Goal: Task Accomplishment & Management: Complete application form

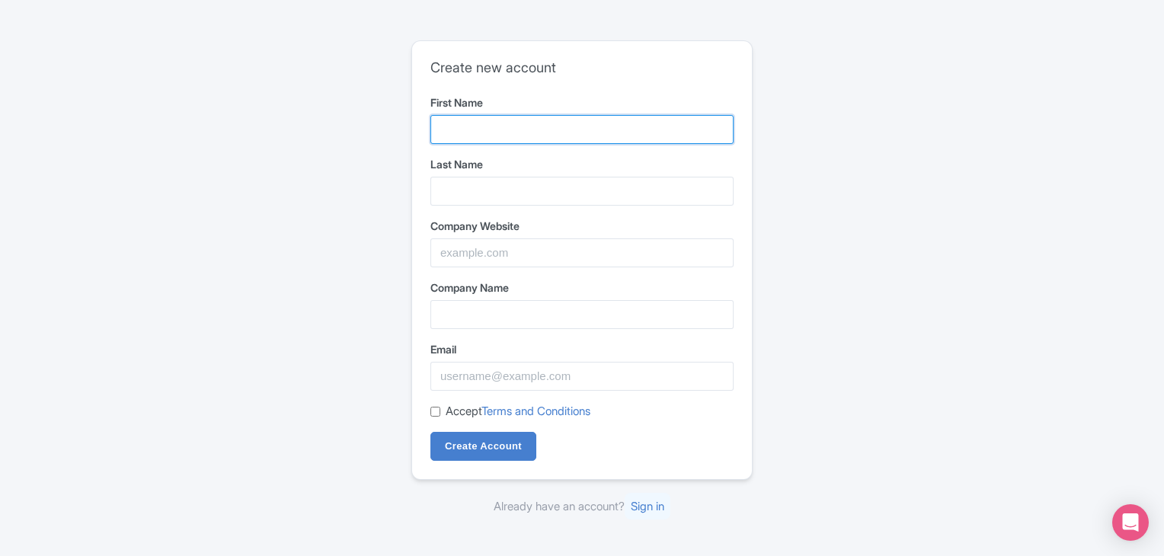
click at [541, 129] on input "First Name" at bounding box center [582, 129] width 303 height 29
type input "800"
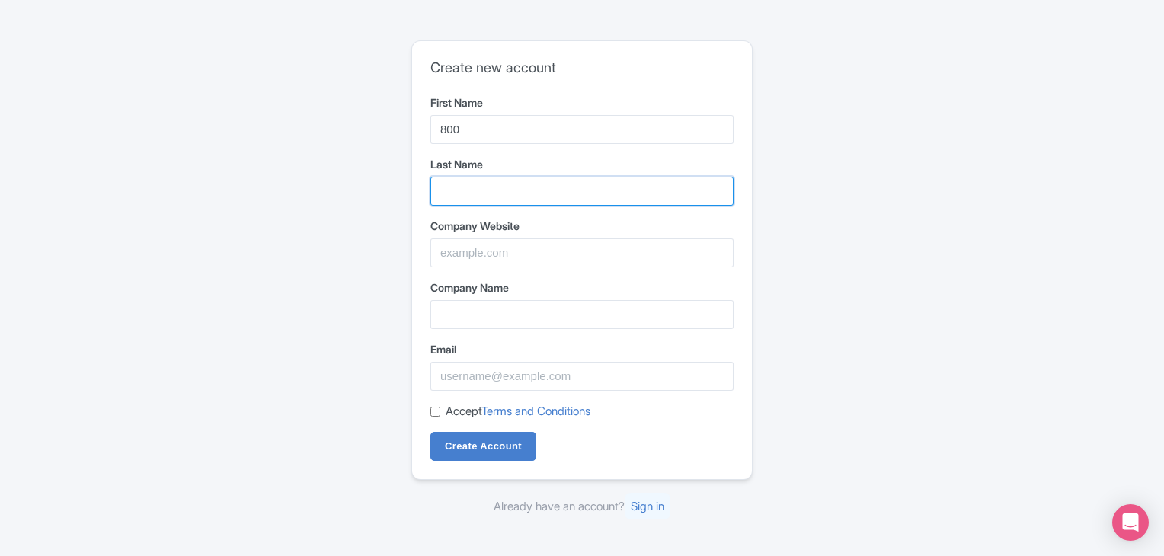
click at [506, 187] on input "Last Name" at bounding box center [582, 191] width 303 height 29
type input "Phone Numbers"
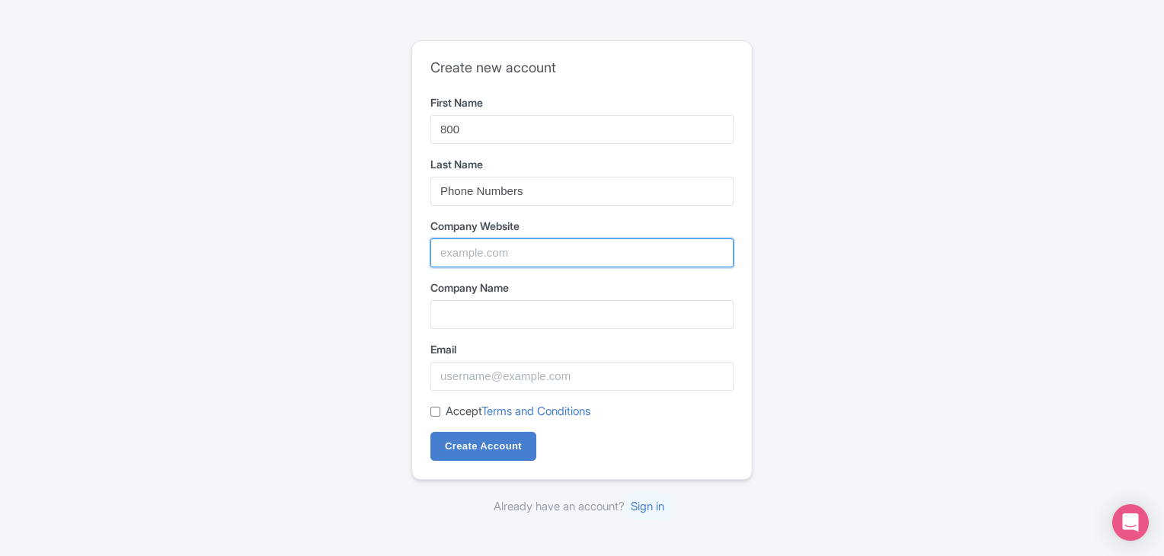
click at [508, 248] on input "Company Website" at bounding box center [582, 253] width 303 height 29
type input "[URL][DOMAIN_NAME]"
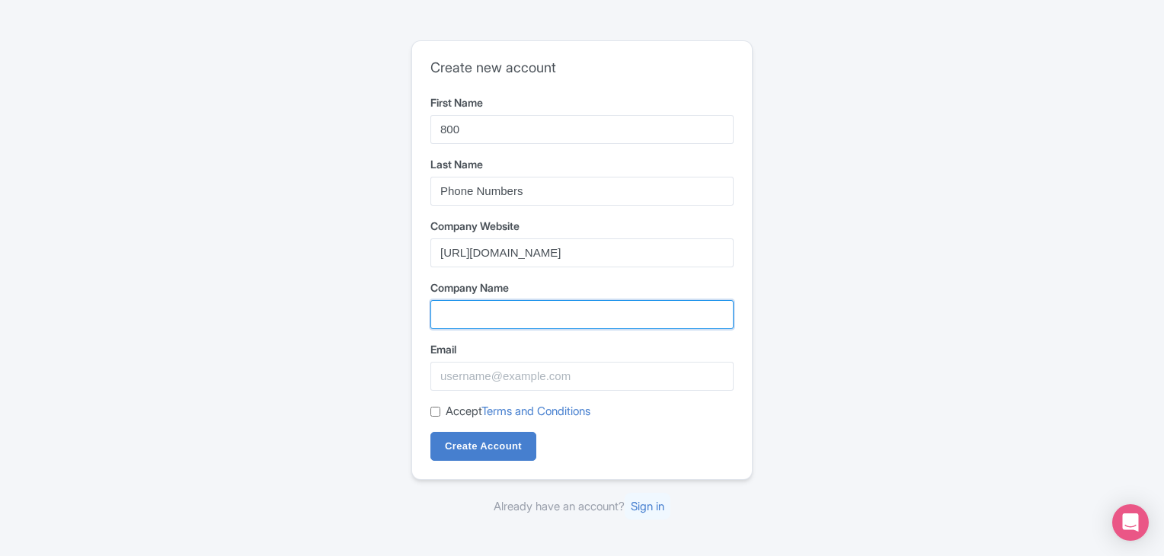
click at [502, 312] on input "Company Name" at bounding box center [582, 314] width 303 height 29
type input "800 Phone Numbers"
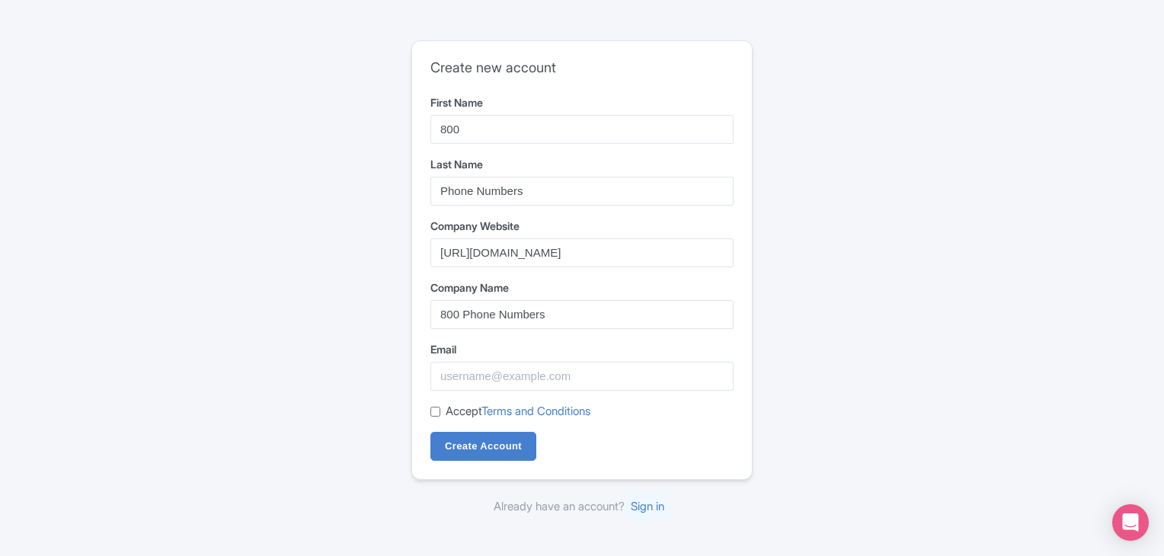
click at [527, 361] on div "Email" at bounding box center [582, 366] width 303 height 50
click at [623, 373] on input "Email" at bounding box center [582, 376] width 303 height 29
type input "[EMAIL_ADDRESS][DATE][DOMAIN_NAME]"
click at [434, 414] on input "Accept Terms and Conditions" at bounding box center [436, 412] width 10 height 10
checkbox input "true"
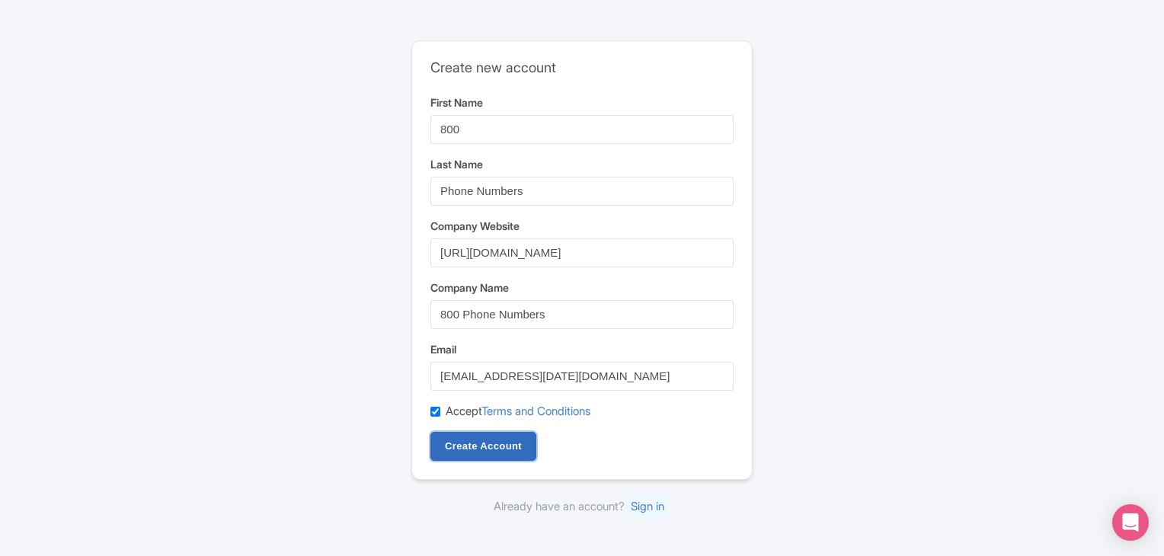
click at [453, 441] on input "Create Account" at bounding box center [484, 446] width 106 height 29
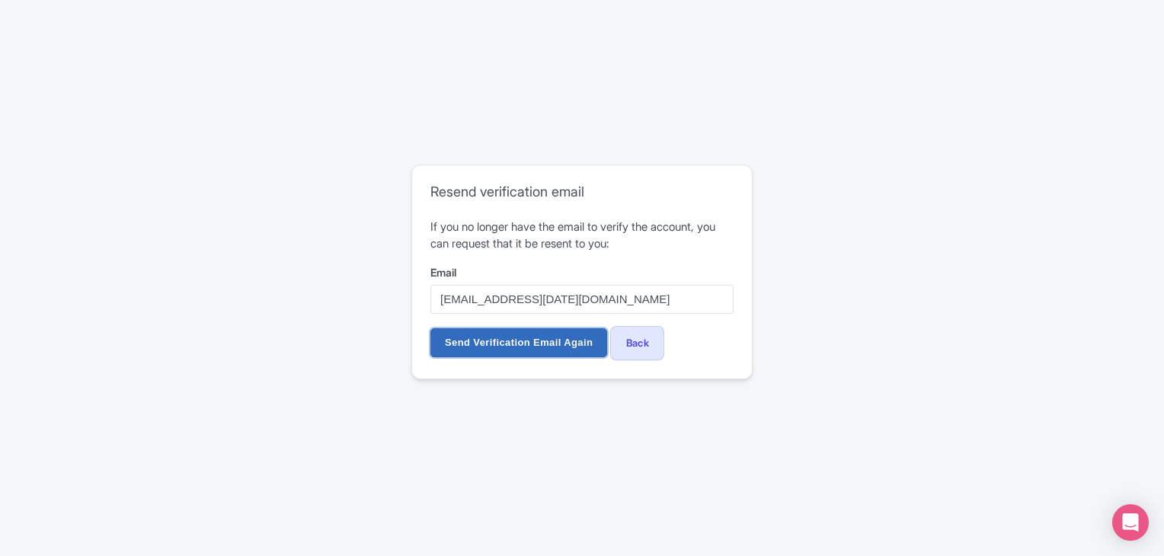
click at [491, 344] on input "Send Verification Email Again" at bounding box center [519, 342] width 177 height 29
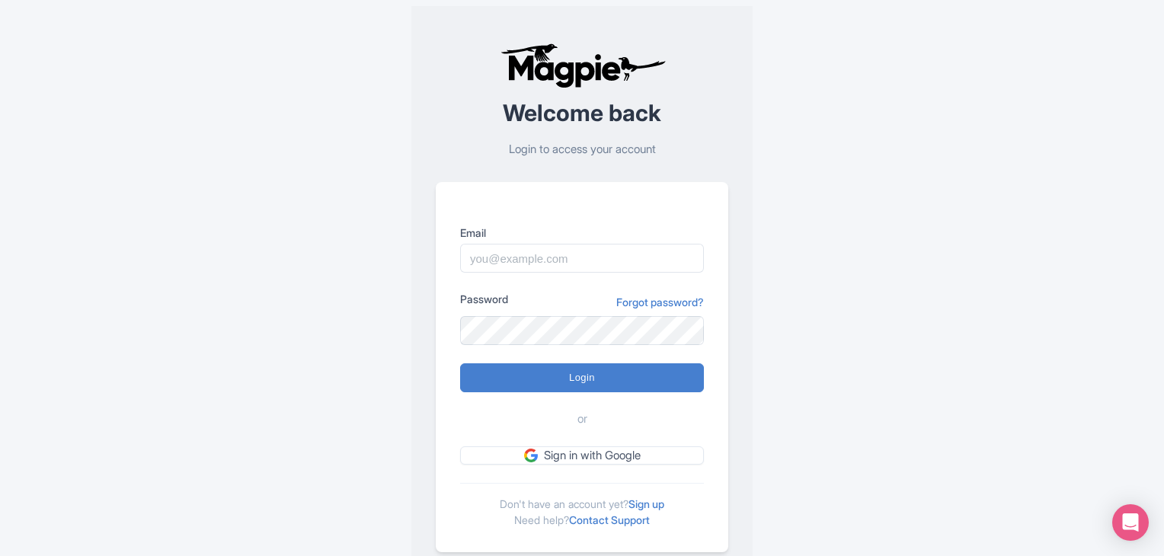
click at [507, 351] on form "Email Password Forgot password? Login or Sign in with Google" at bounding box center [582, 345] width 244 height 240
click at [539, 247] on input "Email" at bounding box center [582, 258] width 244 height 29
type input "[EMAIL_ADDRESS][DATE][DOMAIN_NAME]"
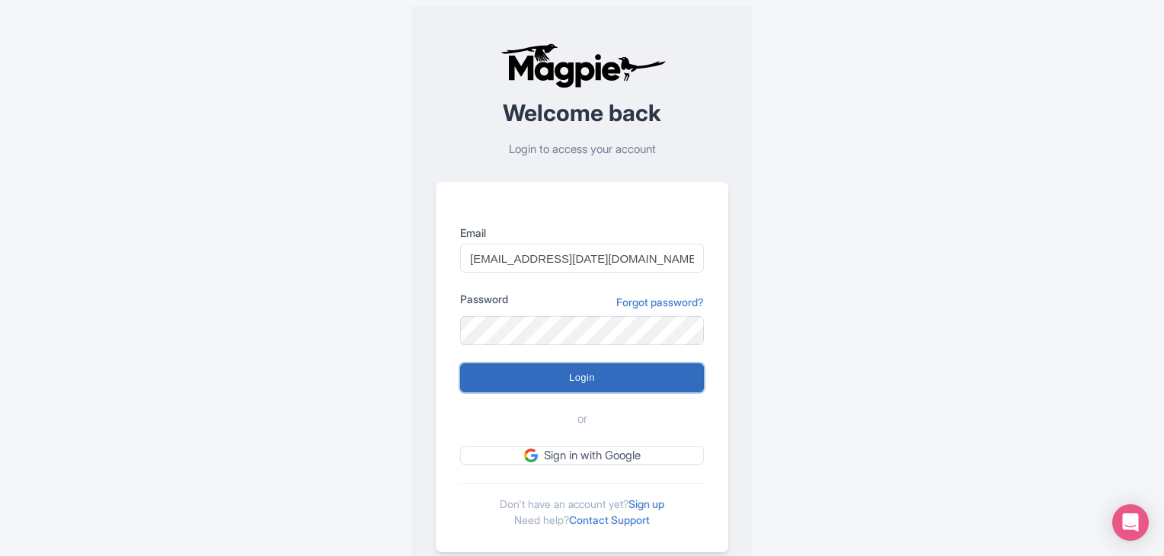
click at [629, 376] on input "Login" at bounding box center [582, 377] width 244 height 29
type input "Logging in..."
